Goal: Browse casually: Explore the website without a specific task or goal

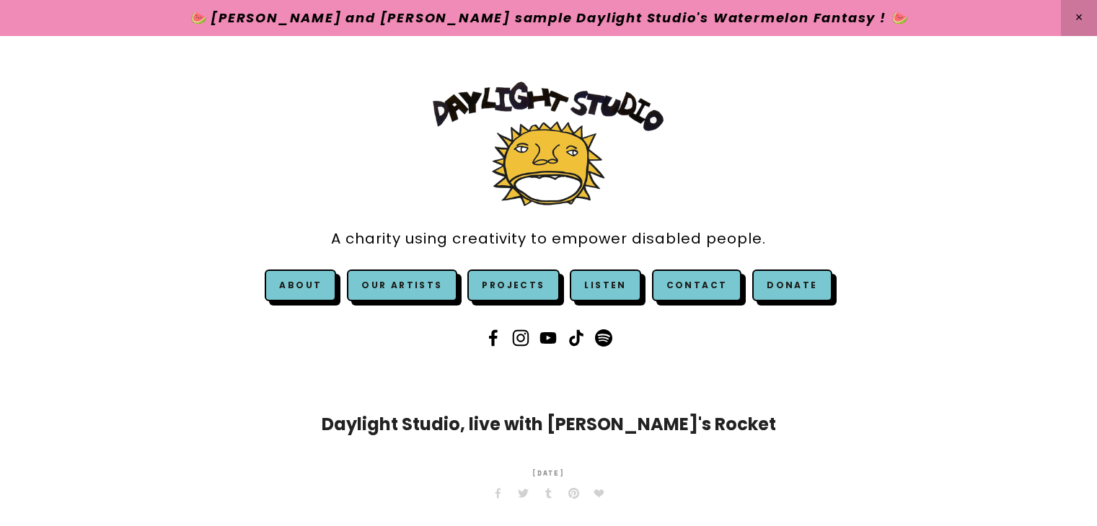
scroll to position [526, 0]
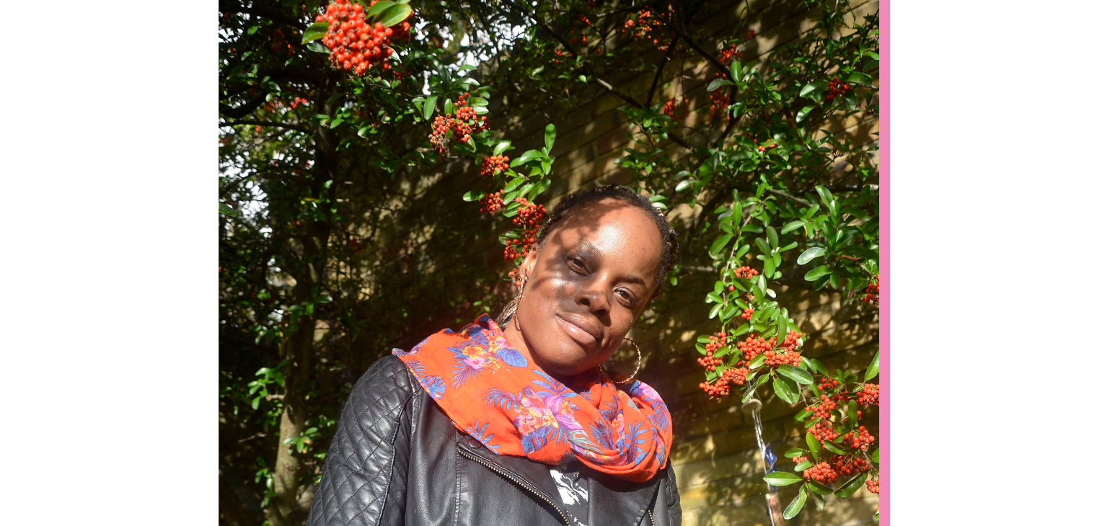
scroll to position [551, 0]
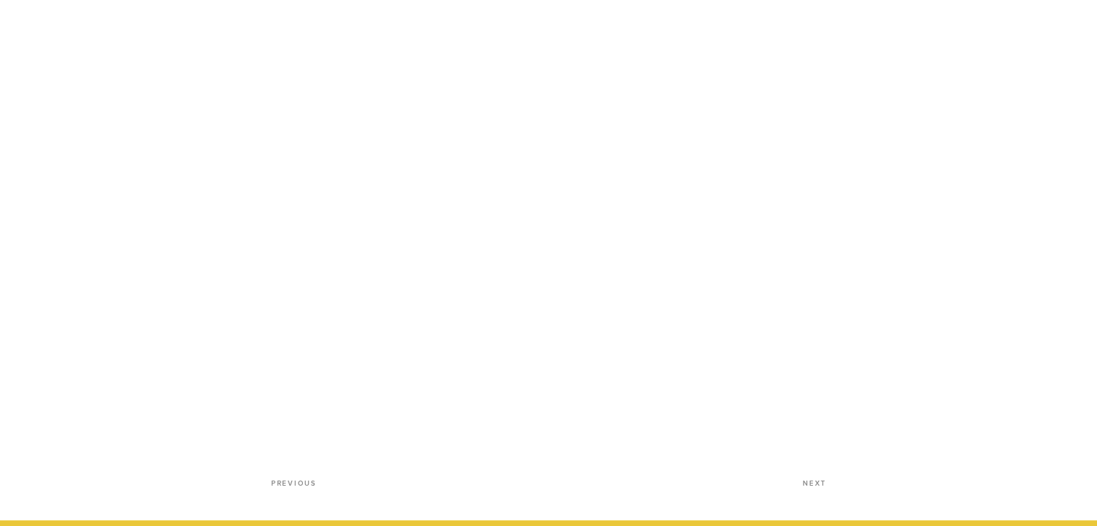
scroll to position [585, 0]
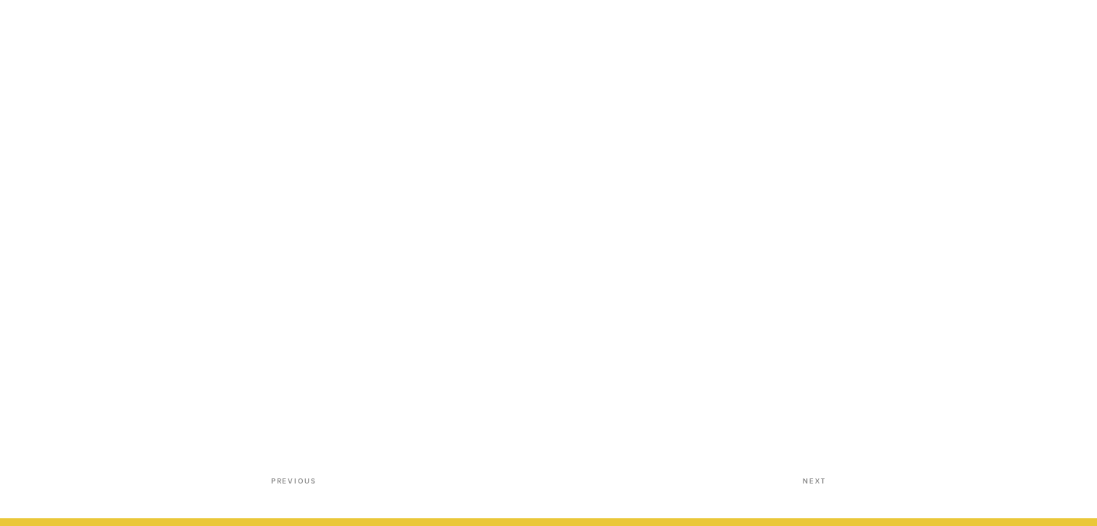
click at [148, 252] on main "Daylight Studio, live with Robyn's Rocket In September 2024, we were honoured t…" at bounding box center [548, 166] width 1097 height 706
click at [171, 288] on main "Daylight Studio, live with Robyn's Rocket In September 2024, we were honoured t…" at bounding box center [548, 166] width 1097 height 706
